Goal: Information Seeking & Learning: Check status

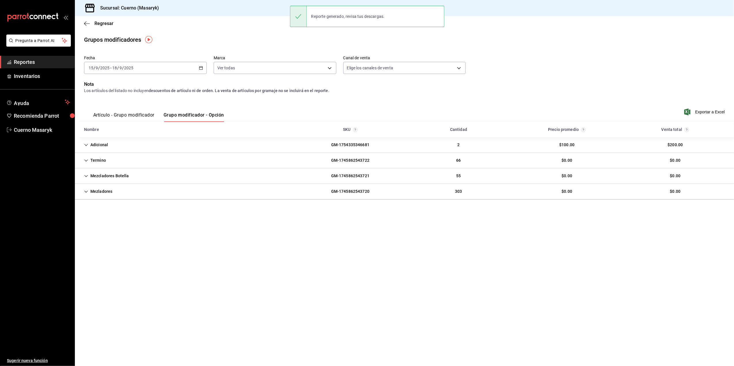
click at [197, 64] on div "[DATE] [DATE] - [DATE] [DATE]" at bounding box center [145, 68] width 123 height 12
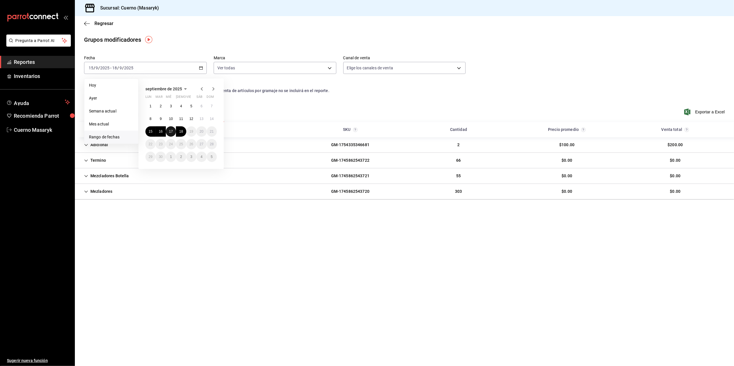
click at [173, 131] on button "17" at bounding box center [171, 131] width 10 height 10
click at [179, 133] on abbr "18" at bounding box center [181, 131] width 4 height 4
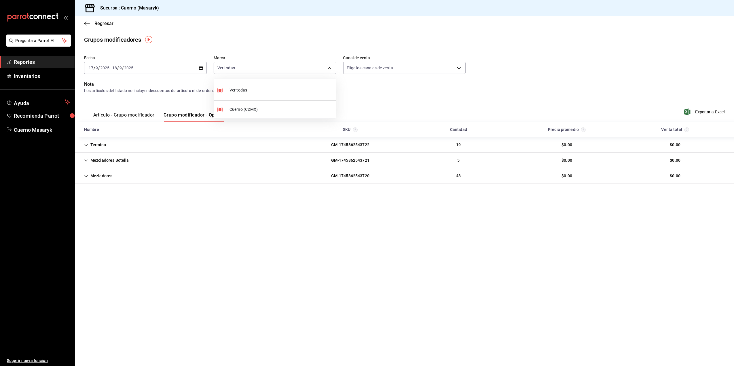
drag, startPoint x: 329, startPoint y: 67, endPoint x: 327, endPoint y: 69, distance: 3.5
click at [328, 68] on body "Pregunta a Parrot AI Reportes Inventarios Ayuda Recomienda Parrot Cuerno Masary…" at bounding box center [367, 183] width 734 height 366
click at [287, 107] on span "Cuerno (CDMX)" at bounding box center [281, 109] width 104 height 6
checkbox input "false"
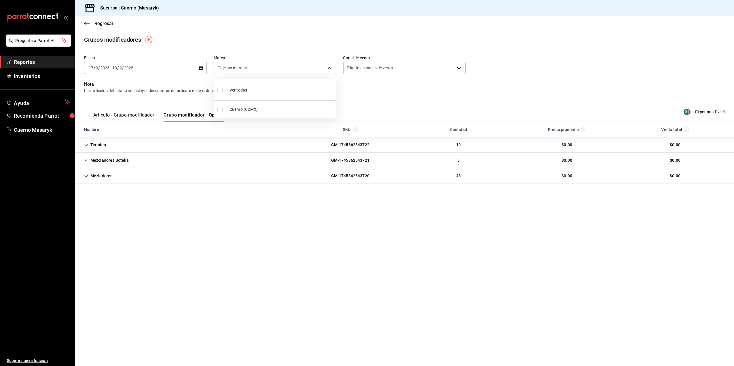
click at [462, 75] on div at bounding box center [367, 183] width 734 height 366
drag, startPoint x: 458, startPoint y: 67, endPoint x: 449, endPoint y: 72, distance: 9.5
click at [451, 71] on body "Pregunta a Parrot AI Reportes Inventarios Ayuda Recomienda Parrot Cuerno Masary…" at bounding box center [367, 183] width 734 height 366
drag, startPoint x: 388, startPoint y: 92, endPoint x: 386, endPoint y: 94, distance: 3.1
click at [386, 94] on li "Ver todos" at bounding box center [404, 89] width 122 height 17
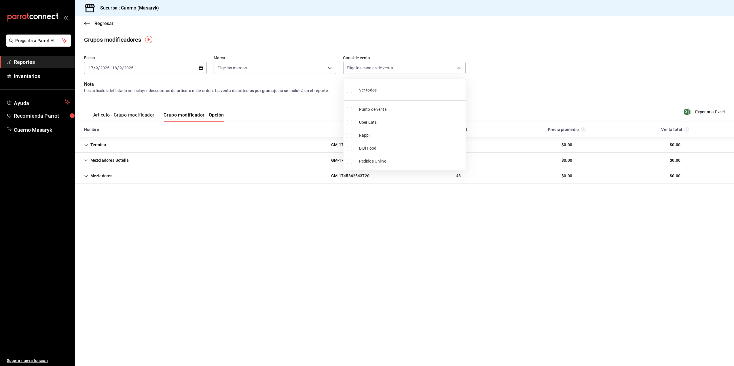
type input "PARROT,UBER_EATS,RAPPI,DIDI_FOOD,ONLINE"
checkbox input "true"
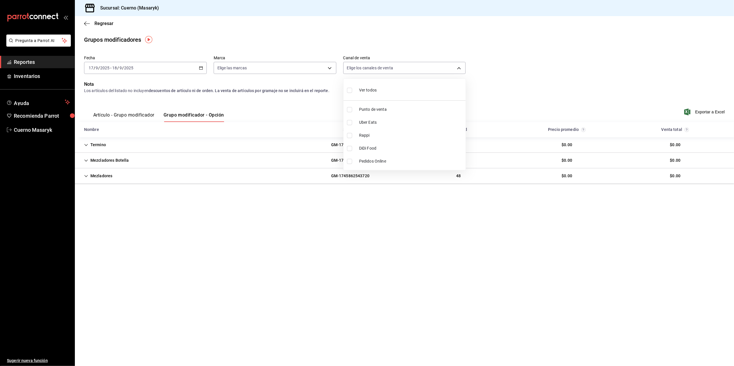
checkbox input "true"
click at [47, 62] on div at bounding box center [367, 183] width 734 height 366
click at [47, 62] on span "Reportes" at bounding box center [42, 62] width 56 height 8
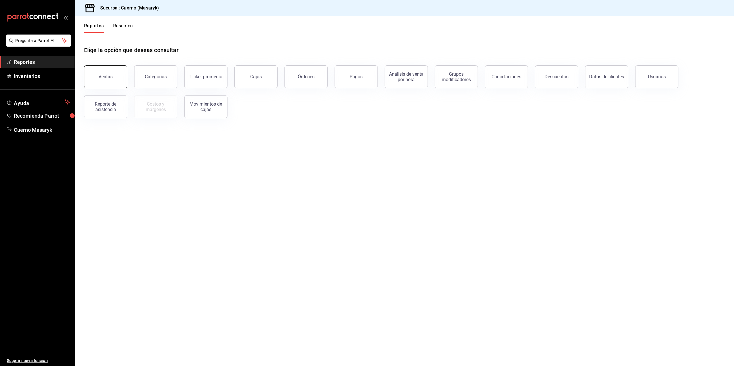
click at [110, 78] on div "Ventas" at bounding box center [106, 76] width 14 height 5
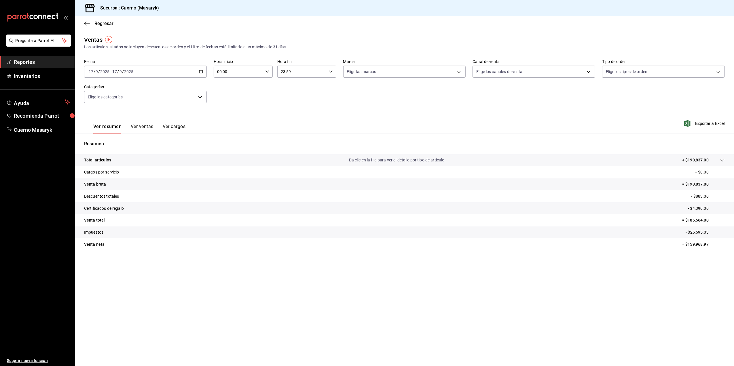
click at [204, 72] on div "[DATE] [DATE] - [DATE] [DATE]" at bounding box center [145, 72] width 123 height 12
click at [97, 140] on span "Rango de fechas" at bounding box center [111, 141] width 45 height 6
click at [172, 138] on button "17" at bounding box center [171, 135] width 10 height 10
click at [180, 140] on button "18" at bounding box center [181, 135] width 10 height 10
click at [449, 76] on body "Pregunta a Parrot AI Reportes Inventarios Ayuda Recomienda Parrot Cuerno Masary…" at bounding box center [367, 183] width 734 height 366
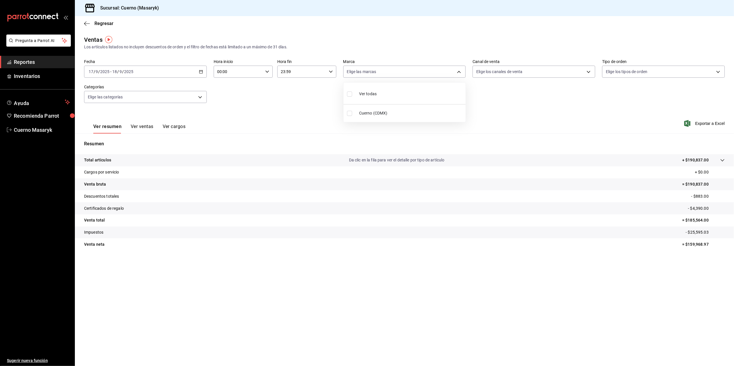
click at [422, 111] on span "Cuerno (CDMX)" at bounding box center [411, 113] width 104 height 6
type input "4ea0d660-02b3-4785-bb88-48b5ef6e196c"
checkbox input "true"
click at [540, 76] on div at bounding box center [367, 183] width 734 height 366
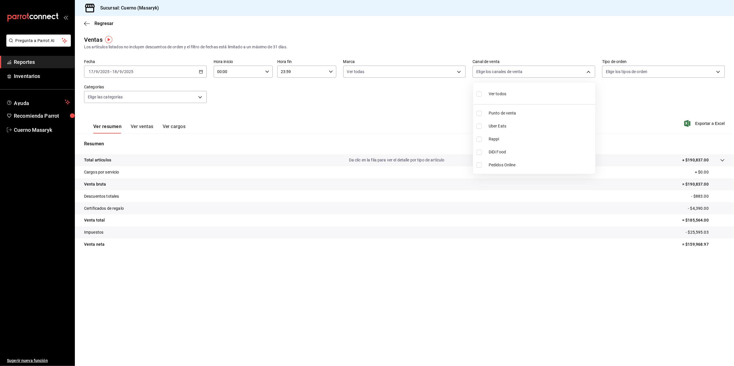
click at [540, 76] on body "Pregunta a Parrot AI Reportes Inventarios Ayuda Recomienda Parrot Cuerno Masary…" at bounding box center [367, 183] width 734 height 366
click at [523, 96] on li "Ver todos" at bounding box center [534, 93] width 122 height 17
type input "PARROT,UBER_EATS,RAPPI,DIDI_FOOD,ONLINE"
checkbox input "true"
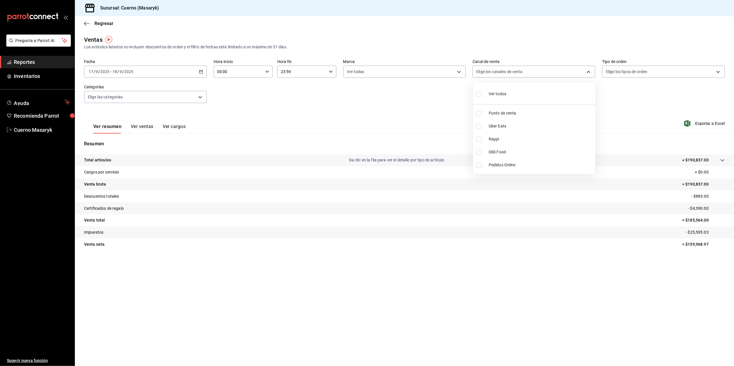
checkbox input "true"
drag, startPoint x: 652, startPoint y: 68, endPoint x: 646, endPoint y: 68, distance: 6.1
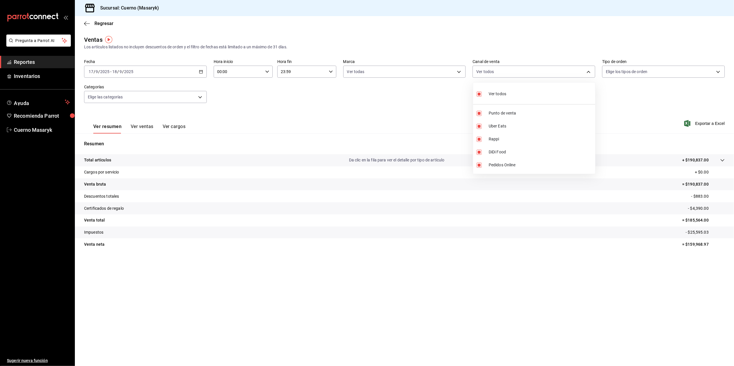
click at [650, 68] on div at bounding box center [367, 183] width 734 height 366
click at [646, 68] on body "Pregunta a Parrot AI Reportes Inventarios Ayuda Recomienda Parrot Cuerno Masary…" at bounding box center [367, 183] width 734 height 366
click at [618, 92] on span "Ver todos" at bounding box center [627, 94] width 18 height 6
type input "d8208262-291b-4595-bbfa-ed1e8660efdb,73ecdc8a-b505-4242-b24a-d5f1595b9b0a,EXTER…"
checkbox input "true"
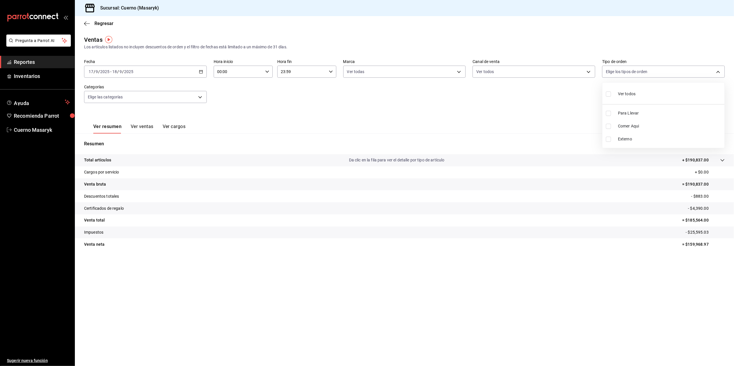
checkbox input "true"
click at [159, 102] on div at bounding box center [367, 183] width 734 height 366
click at [186, 101] on body "Pregunta a Parrot AI Reportes Inventarios Ayuda Recomienda Parrot Cuerno Masary…" at bounding box center [367, 183] width 734 height 366
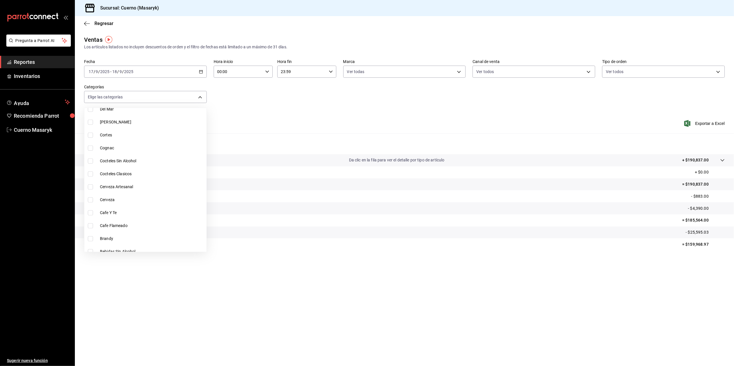
scroll to position [769, 0]
click at [201, 94] on div at bounding box center [367, 183] width 734 height 366
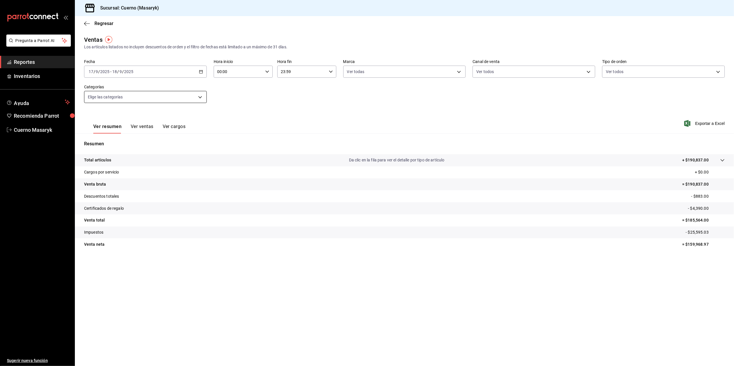
click at [136, 101] on body "Pregunta a Parrot AI Reportes Inventarios Ayuda Recomienda Parrot Cuerno Masary…" at bounding box center [367, 183] width 734 height 366
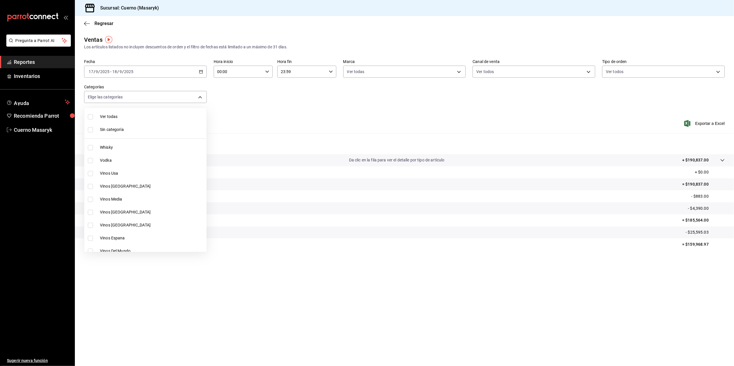
click at [126, 117] on span "Ver todas" at bounding box center [152, 117] width 104 height 6
type input "c67b51a2-384c-483e-a5be-40afd3eac247,ec1a4520-4a99-4810-921e-4abf40ebc8c6,cd2d5…"
checkbox input "true"
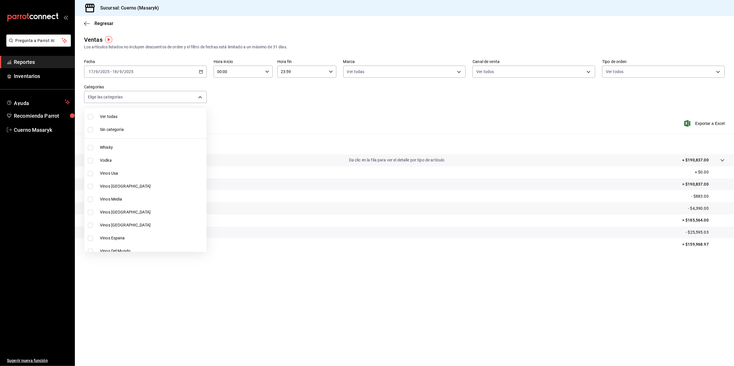
checkbox input "true"
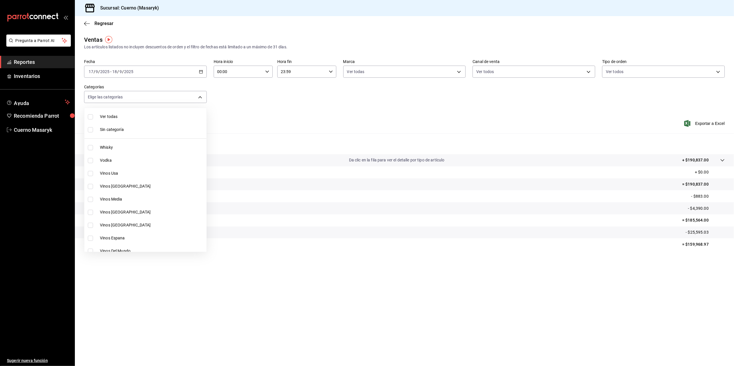
checkbox input "true"
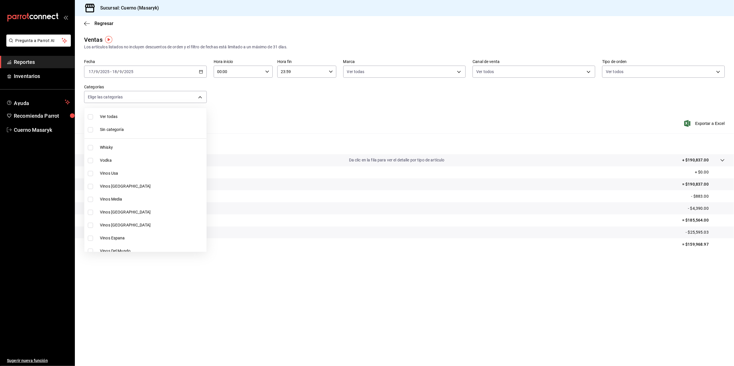
checkbox input "true"
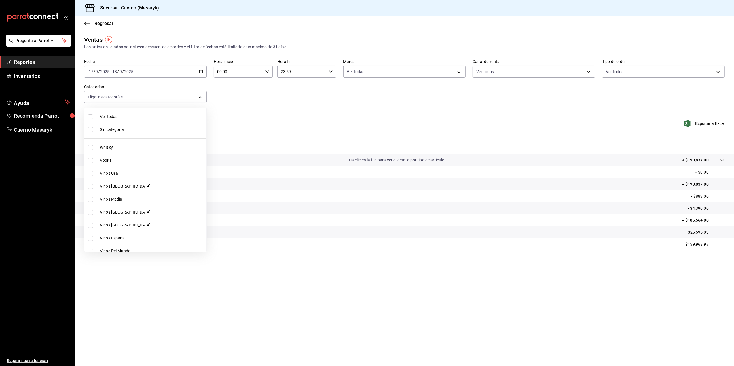
checkbox input "true"
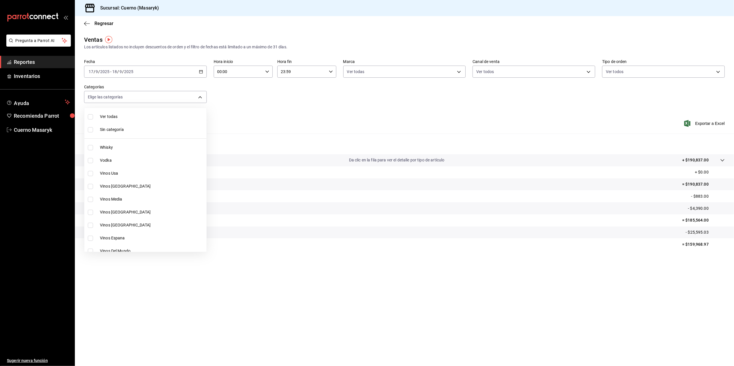
checkbox input "true"
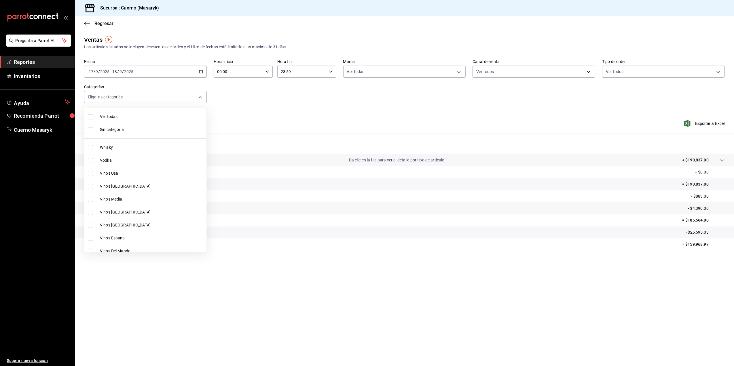
checkbox input "true"
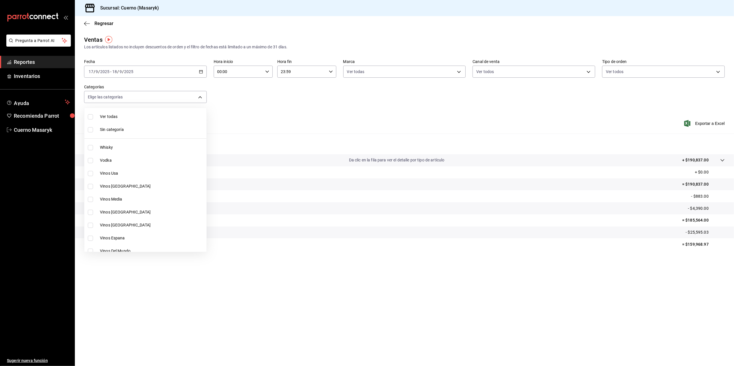
checkbox input "true"
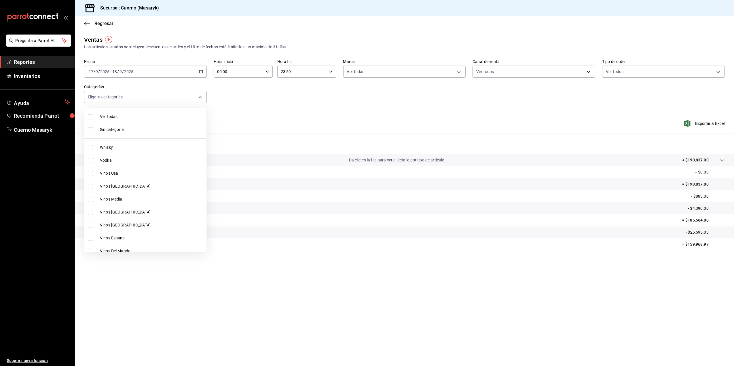
checkbox input "true"
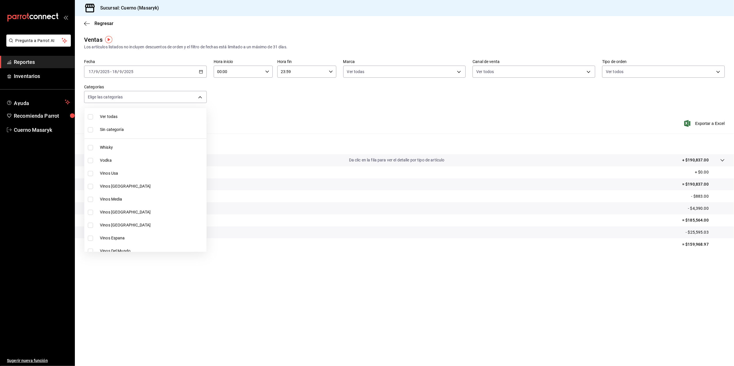
checkbox input "true"
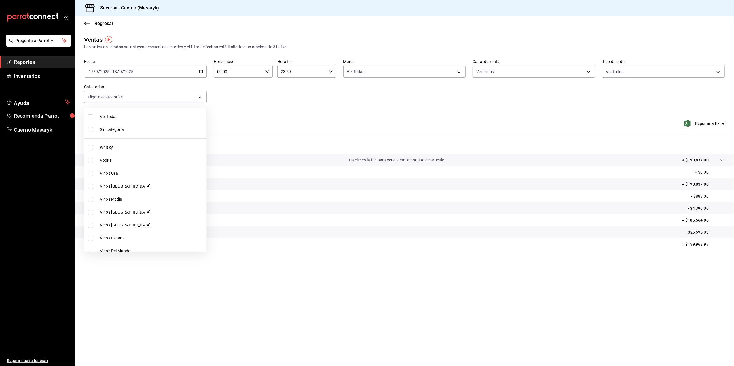
checkbox input "true"
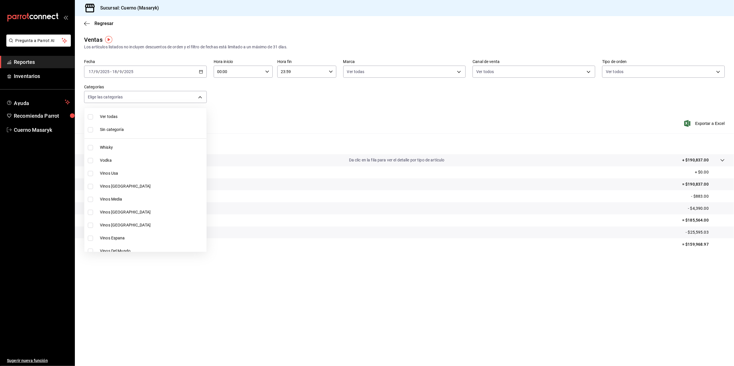
checkbox input "true"
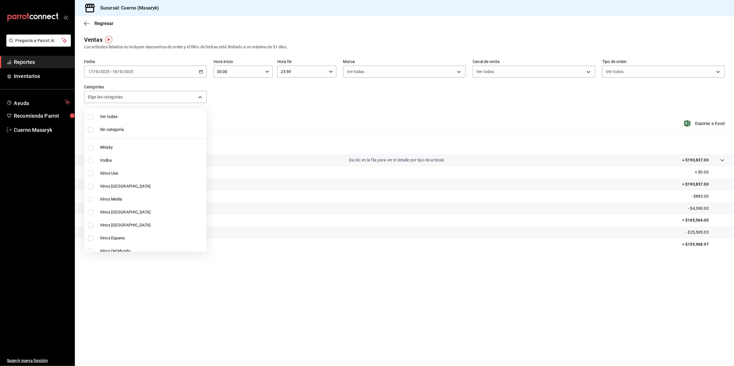
checkbox input "true"
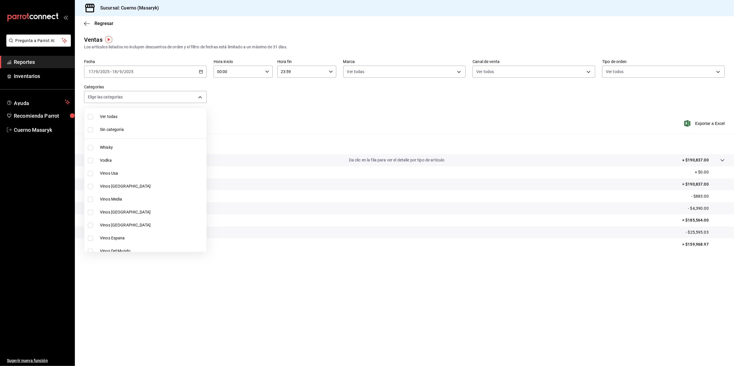
checkbox input "true"
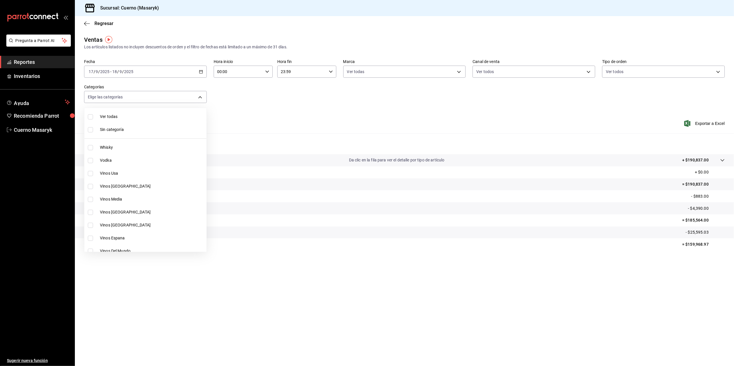
checkbox input "true"
click at [277, 118] on div at bounding box center [367, 183] width 734 height 366
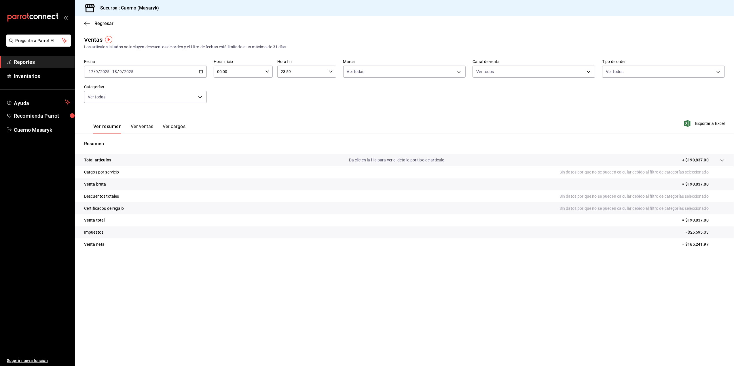
click at [139, 127] on button "Ver ventas" at bounding box center [142, 129] width 23 height 10
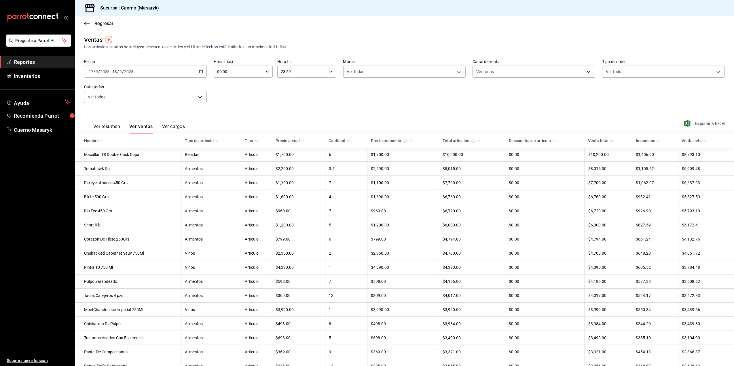
click at [684, 124] on icon "button" at bounding box center [687, 123] width 6 height 7
